Goal: Task Accomplishment & Management: Use online tool/utility

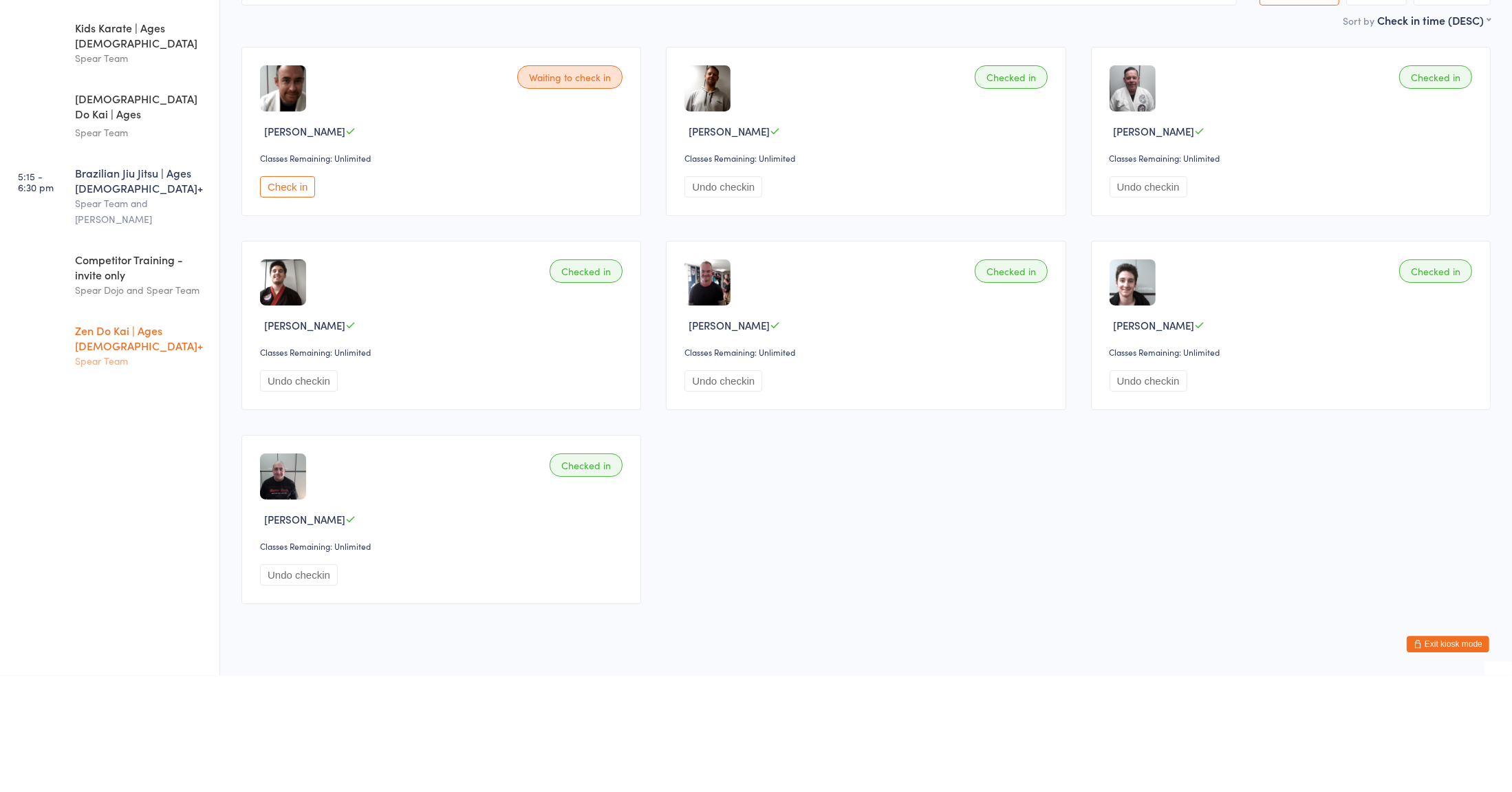
click at [88, 470] on div "Spear Team" at bounding box center [141, 477] width 133 height 16
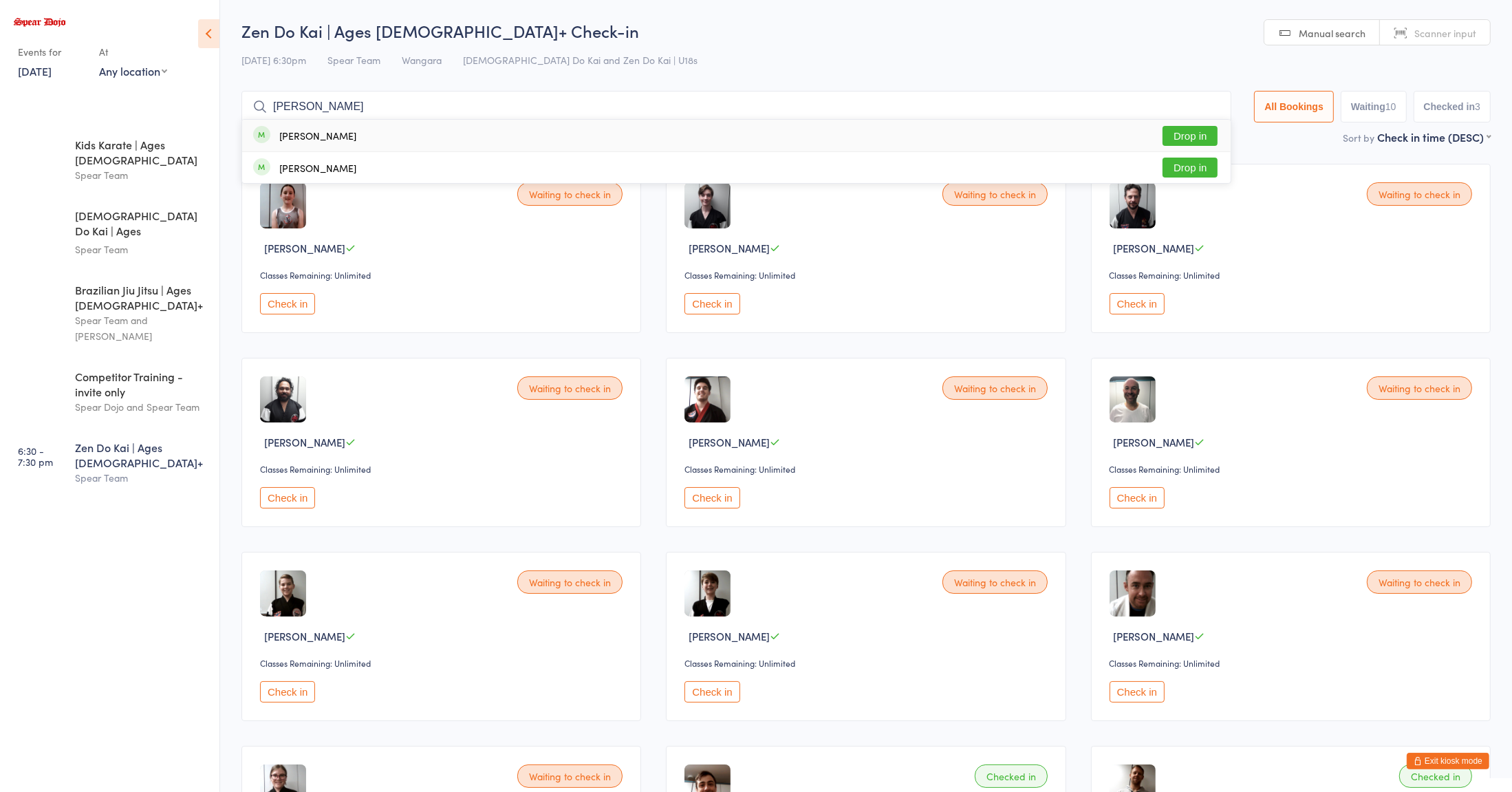
type input "[PERSON_NAME]"
click at [1181, 133] on button "Drop in" at bounding box center [1190, 135] width 55 height 20
type input "mik"
click at [1176, 141] on button "Drop in" at bounding box center [1190, 135] width 55 height 20
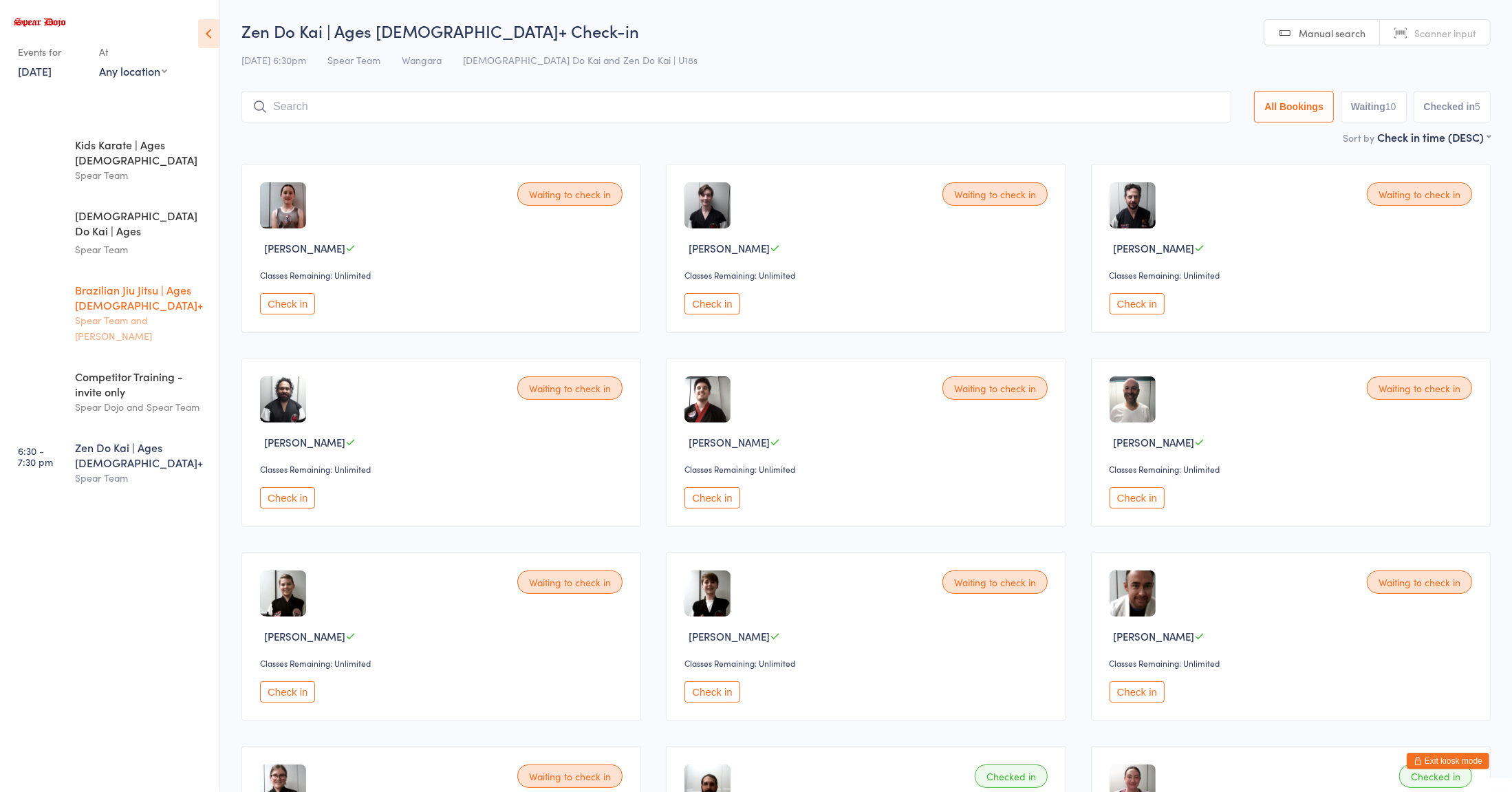
click at [138, 282] on div "Brazilian Jiu Jitsu | Ages [DEMOGRAPHIC_DATA]+" at bounding box center [141, 297] width 133 height 31
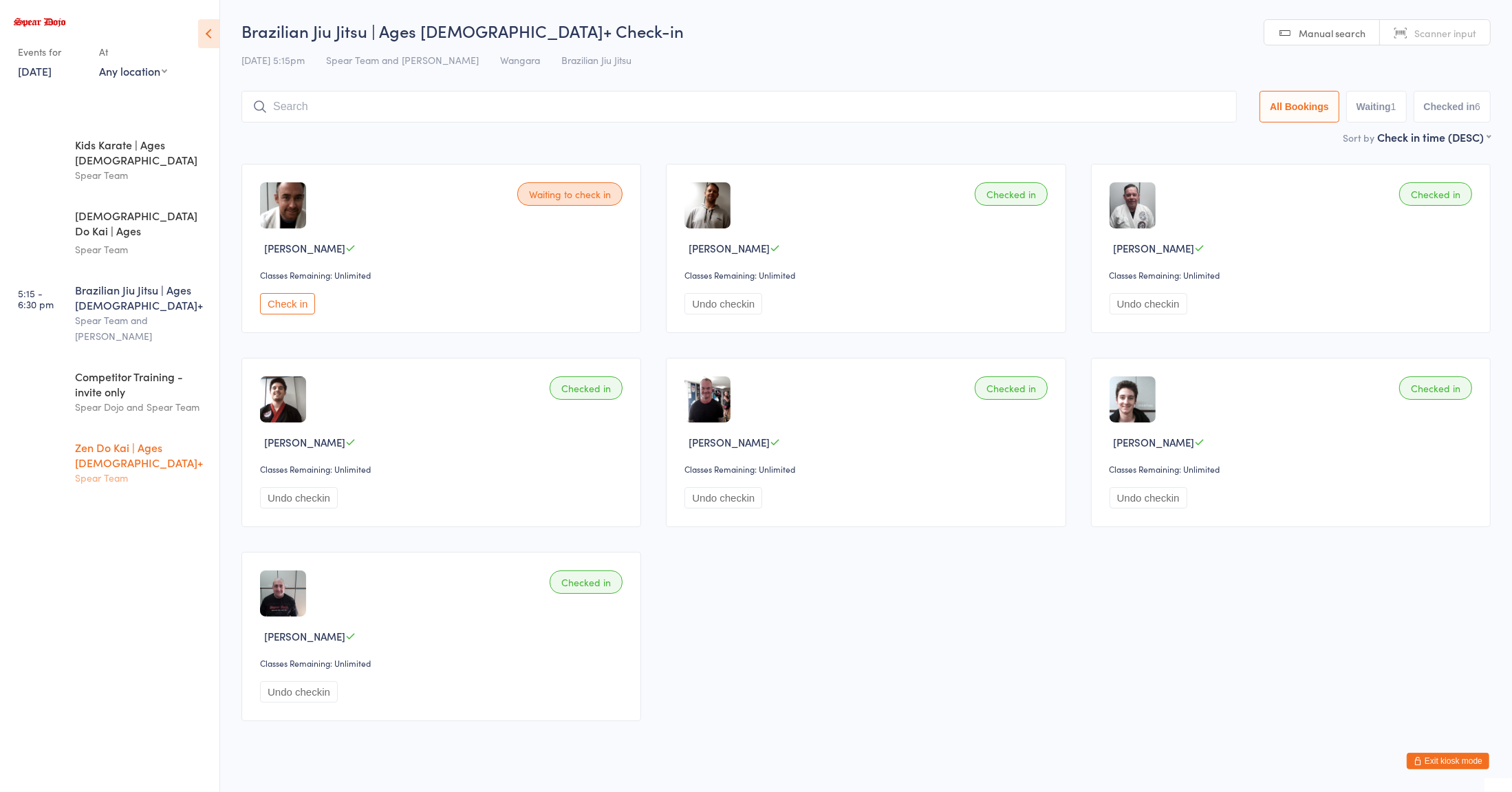
click at [112, 470] on div "Spear Team" at bounding box center [141, 477] width 133 height 16
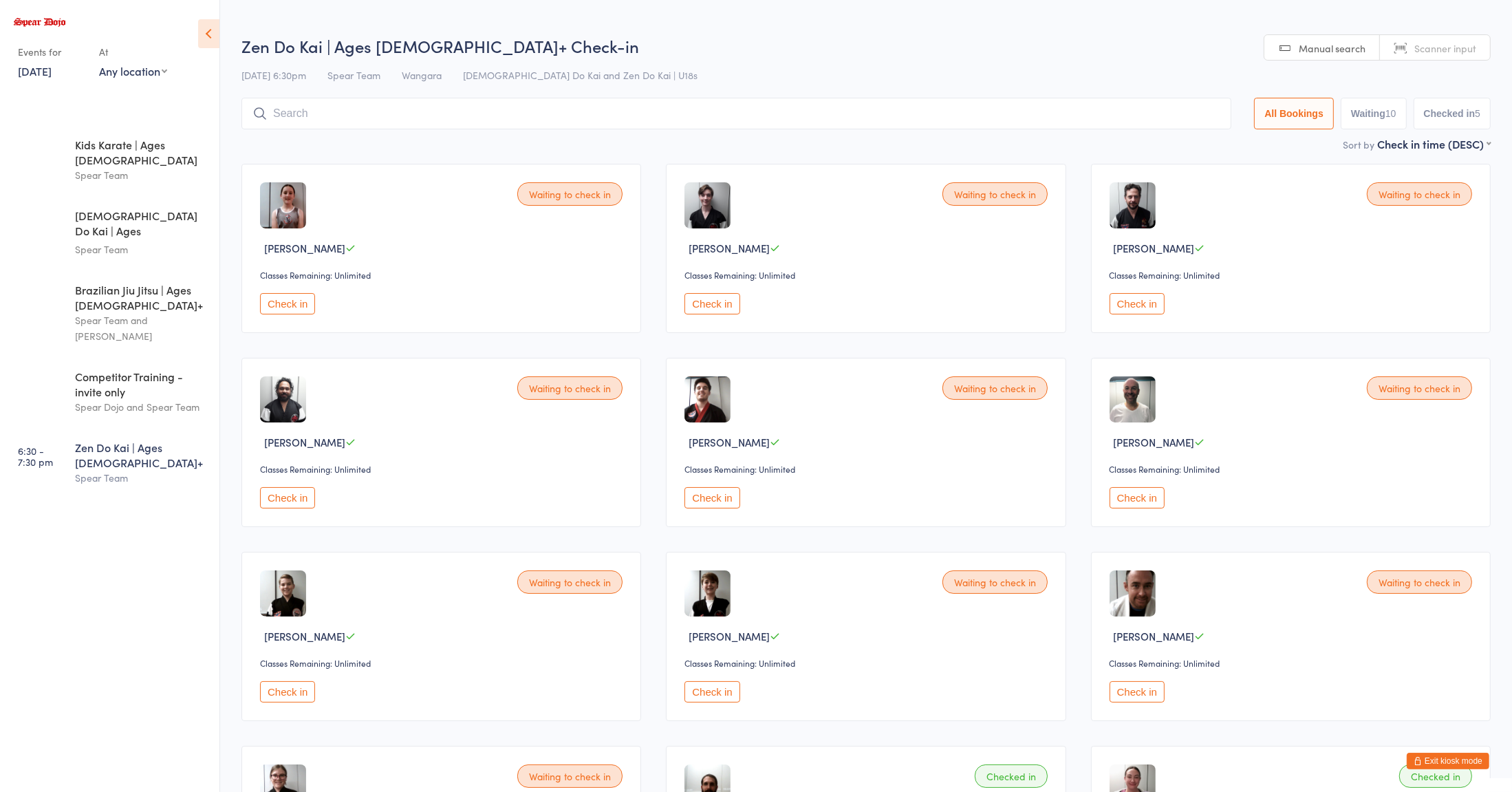
click at [281, 522] on div "Waiting to check in [PERSON_NAME] Classes Remaining: Unlimited Check in" at bounding box center [441, 443] width 400 height 170
click at [281, 493] on button "Check in" at bounding box center [287, 497] width 55 height 22
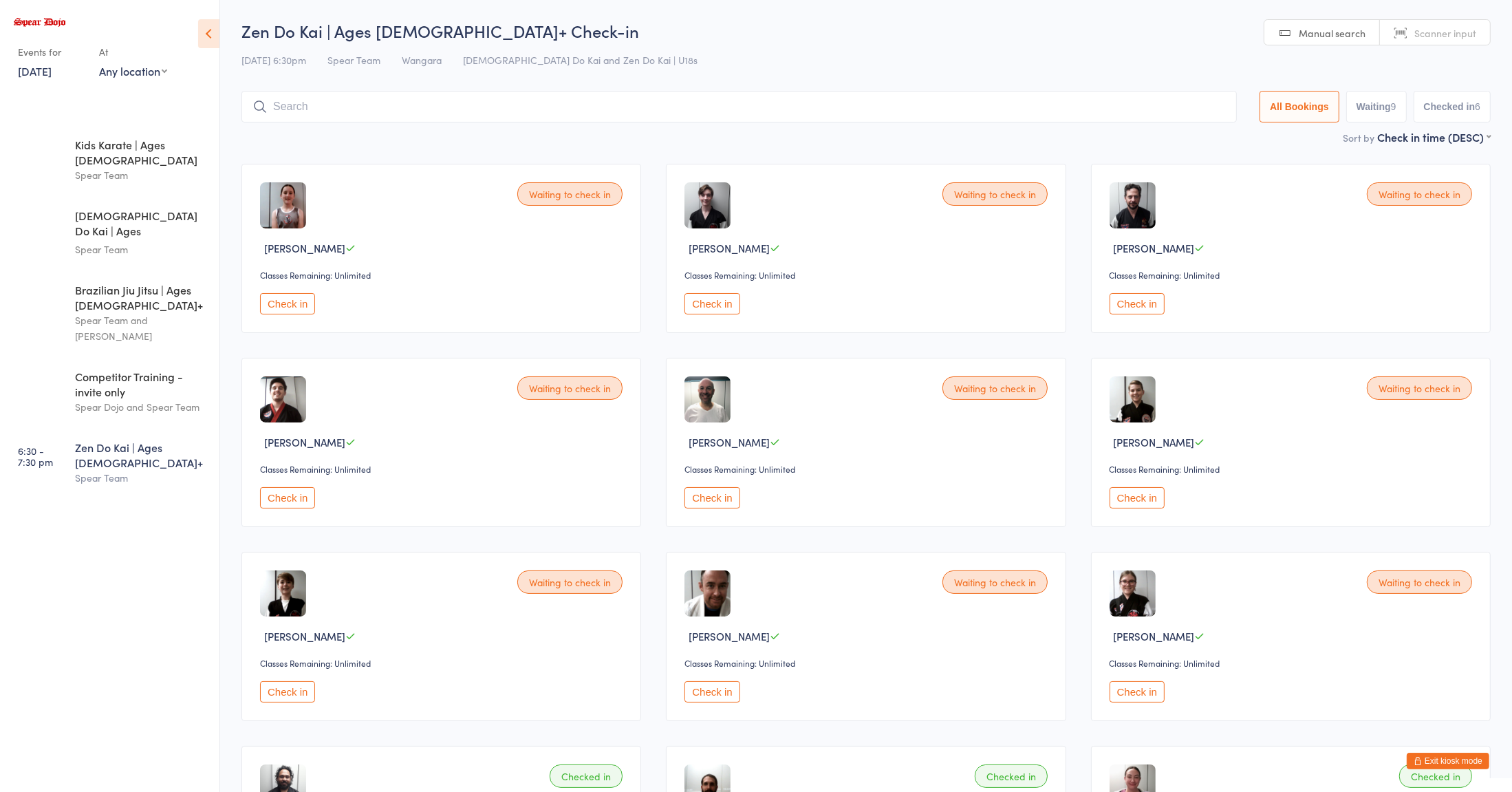
click at [725, 495] on button "Check in" at bounding box center [712, 497] width 55 height 22
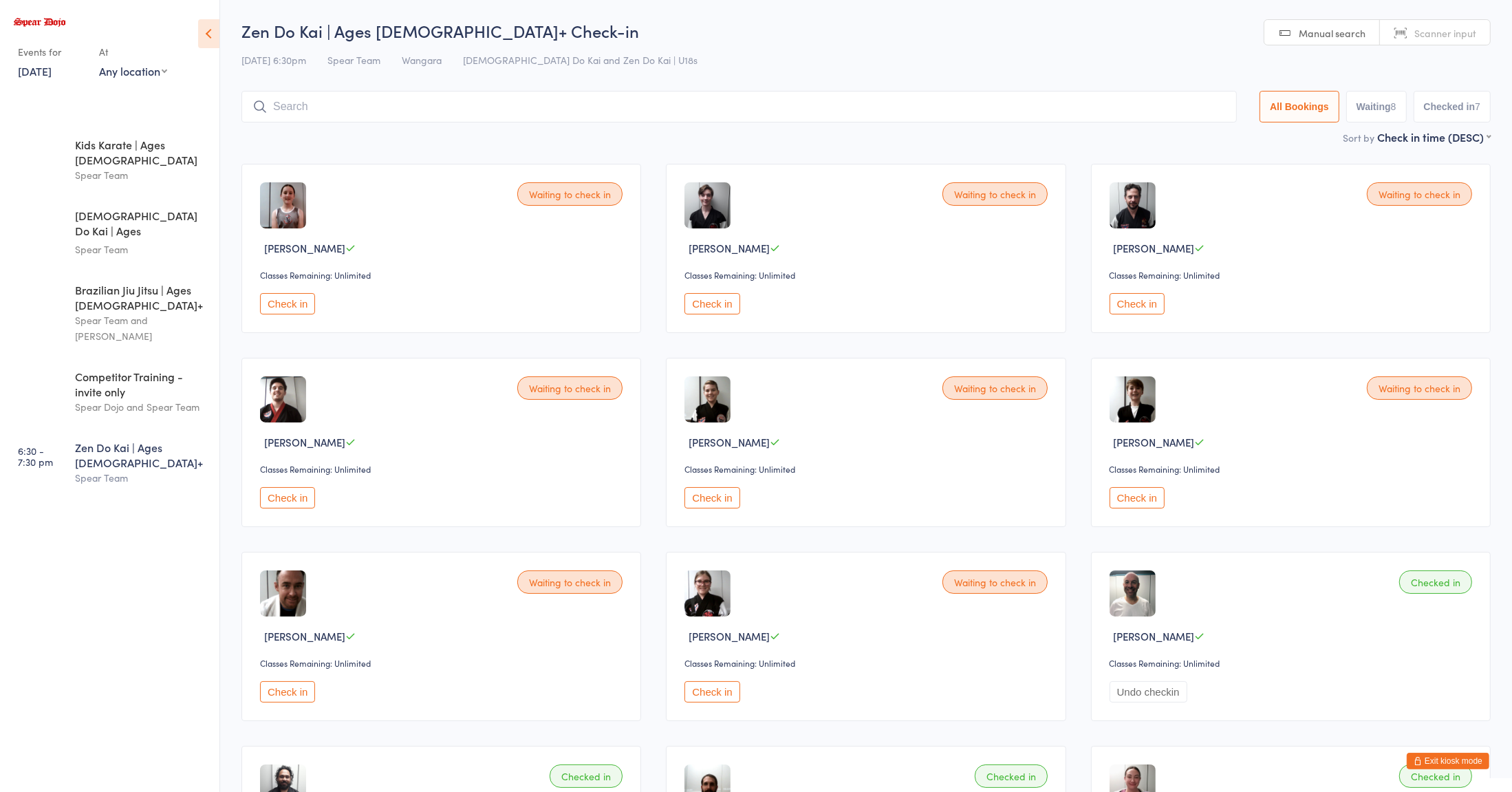
click at [427, 107] on input "search" at bounding box center [739, 107] width 996 height 32
type input "a"
type input "cae"
click at [1199, 133] on button "Drop in" at bounding box center [1195, 135] width 55 height 20
click at [728, 505] on button "Check in" at bounding box center [712, 497] width 55 height 22
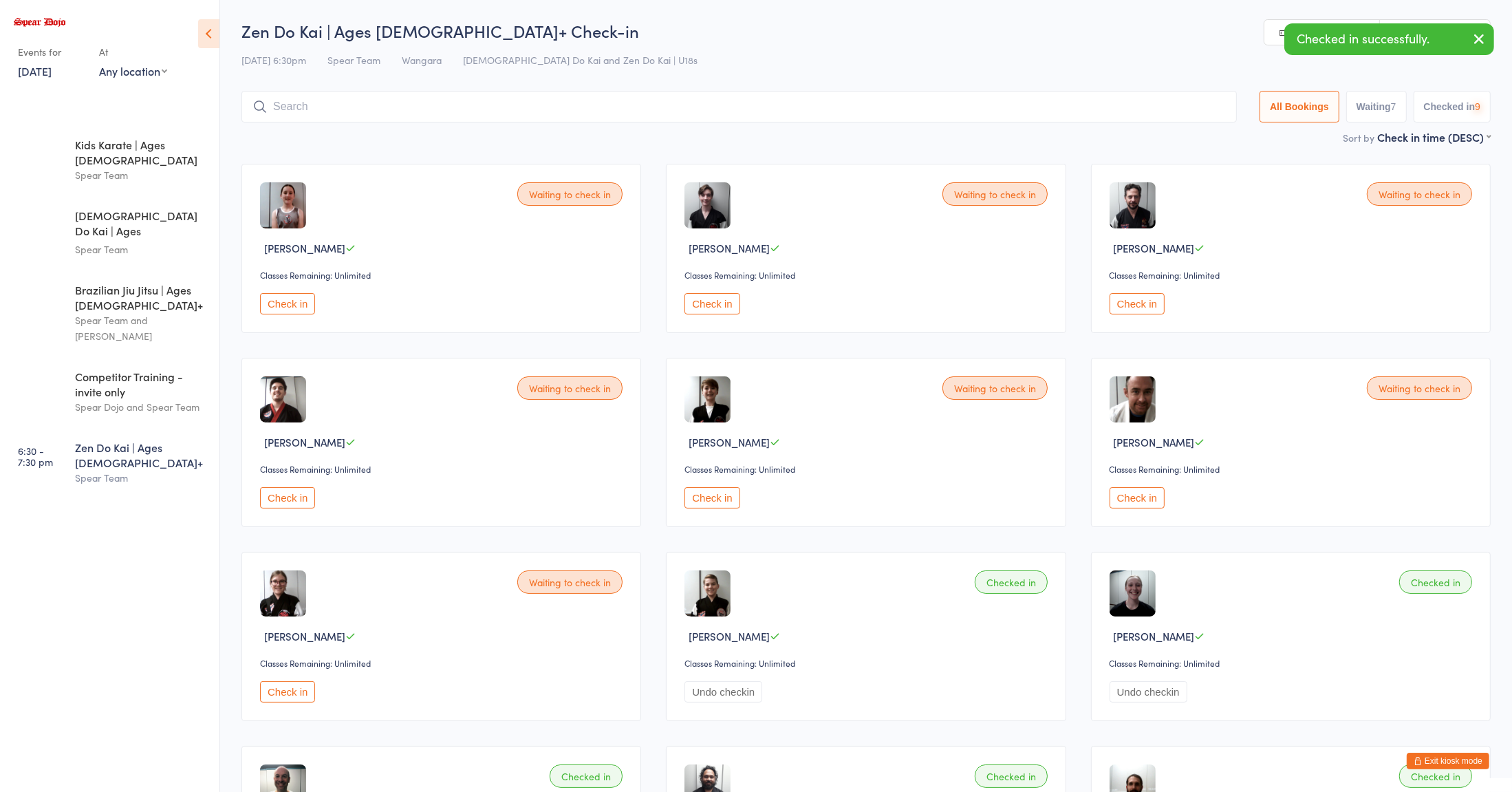
click at [1137, 491] on button "Check in" at bounding box center [1137, 497] width 55 height 22
click at [716, 499] on button "Check in" at bounding box center [712, 497] width 55 height 22
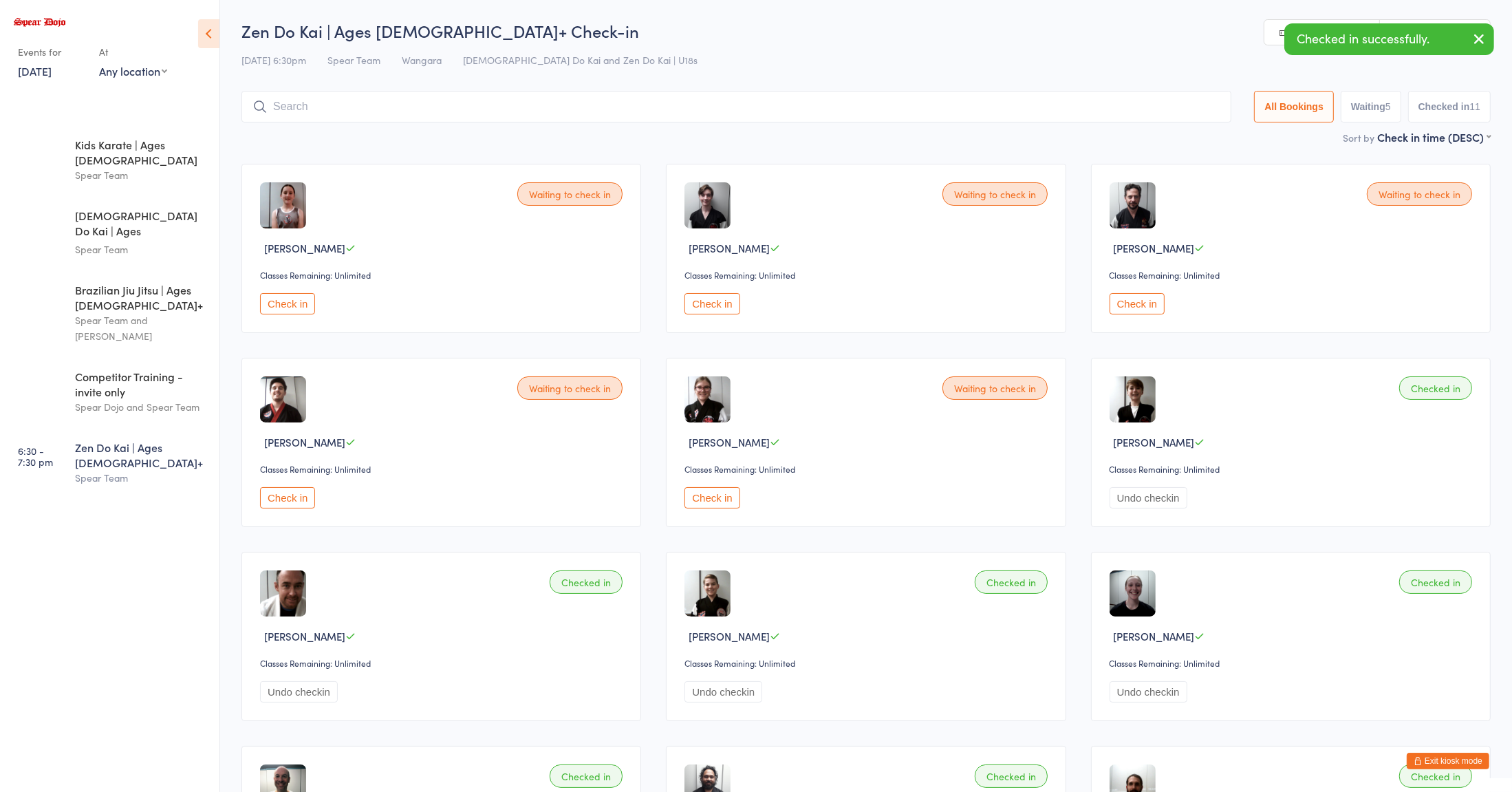
click at [721, 92] on input "search" at bounding box center [736, 107] width 990 height 32
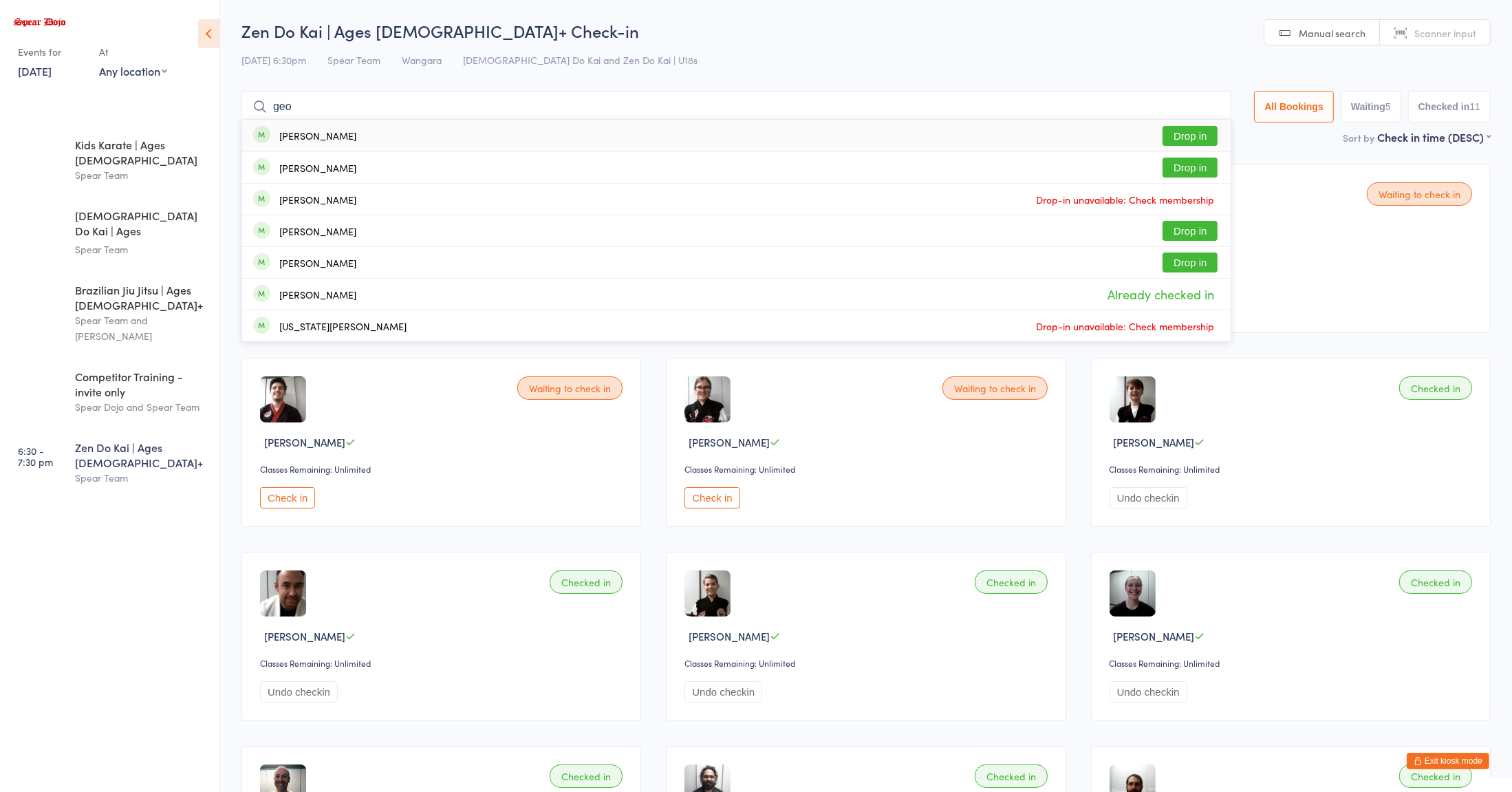
type input "[PERSON_NAME]"
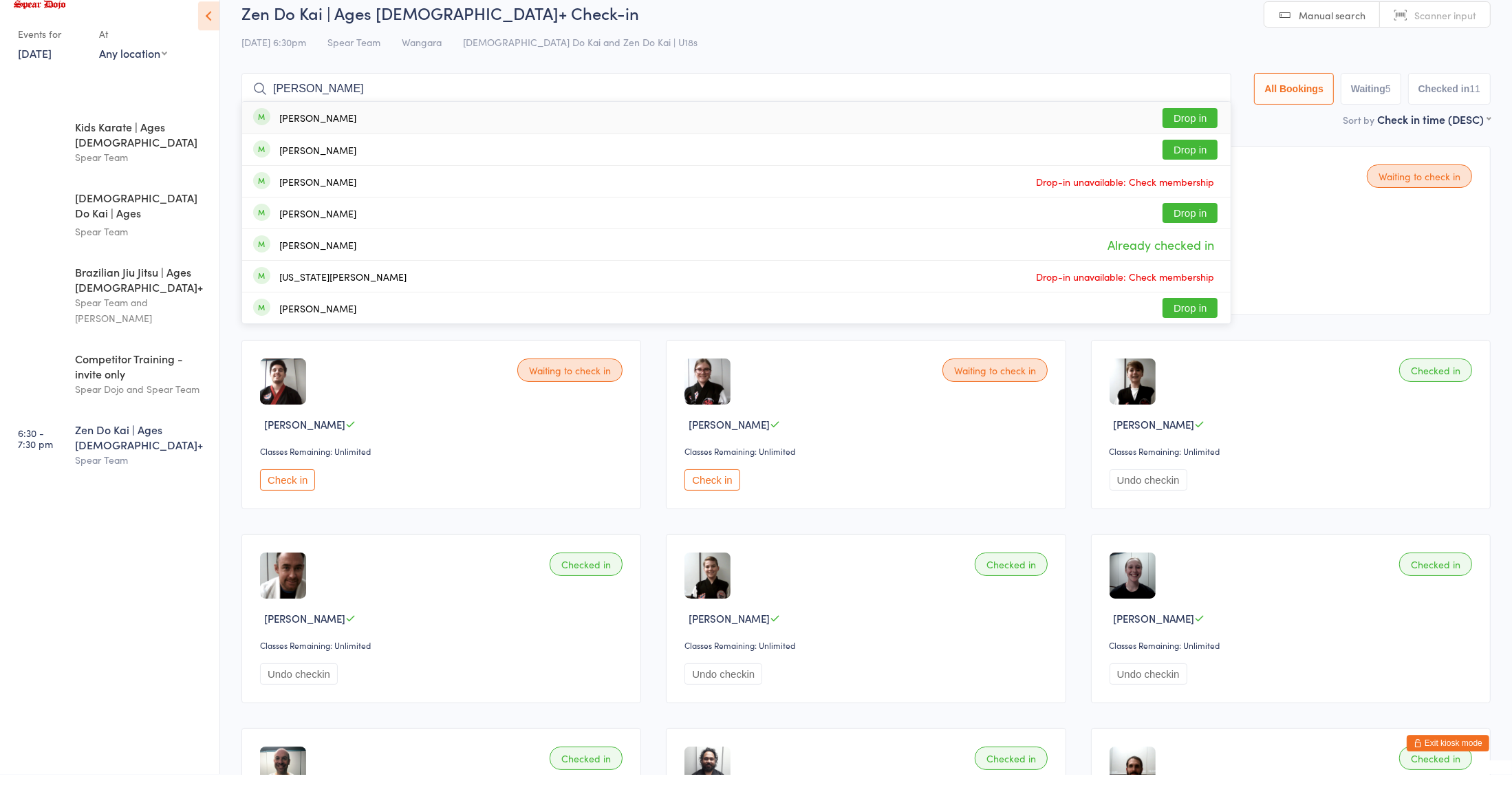
click at [1208, 106] on input "[PERSON_NAME]" at bounding box center [736, 107] width 990 height 32
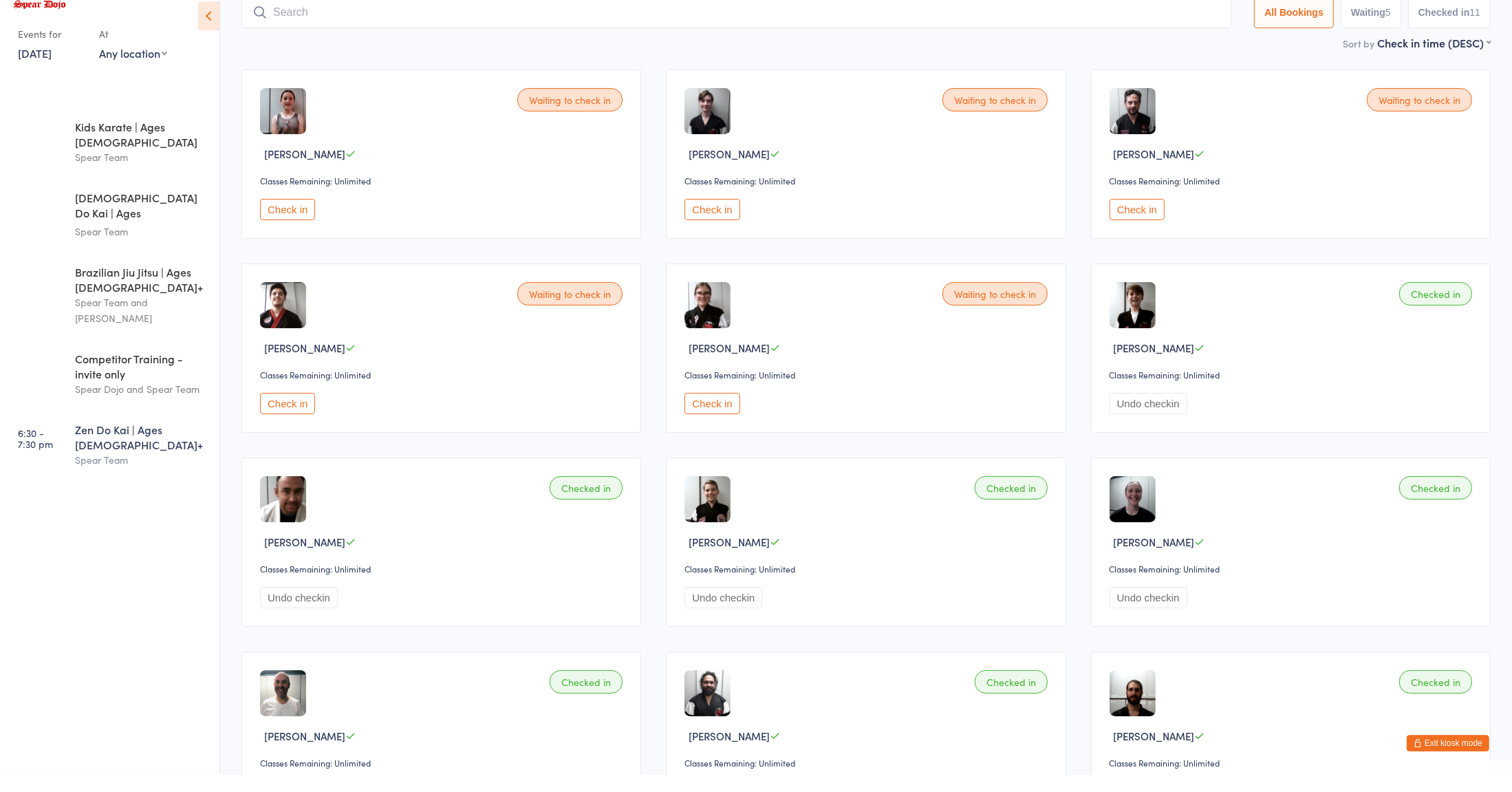
scroll to position [92, 0]
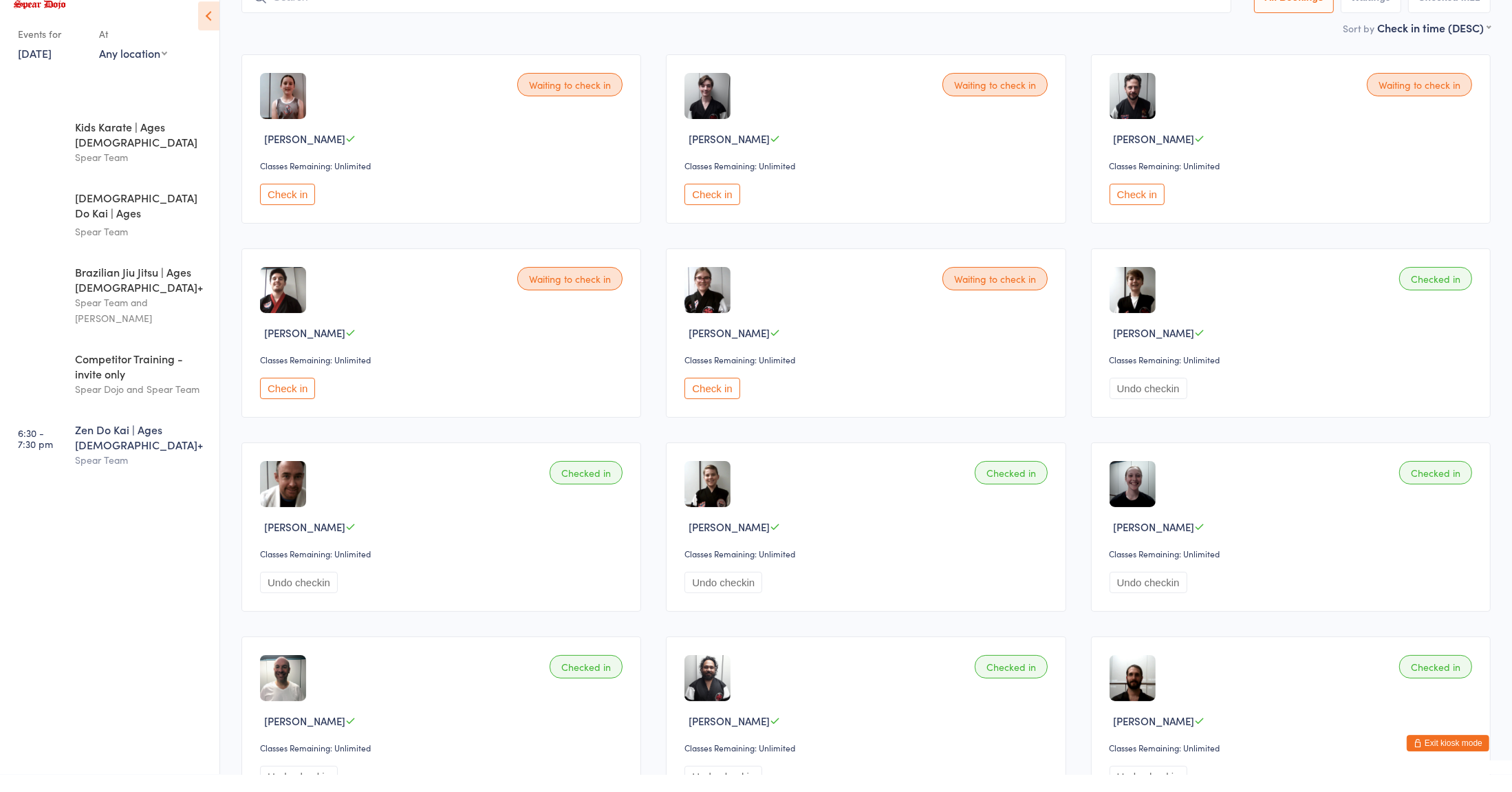
click at [1129, 207] on button "Check in" at bounding box center [1137, 212] width 55 height 22
